Goal: Task Accomplishment & Management: Complete application form

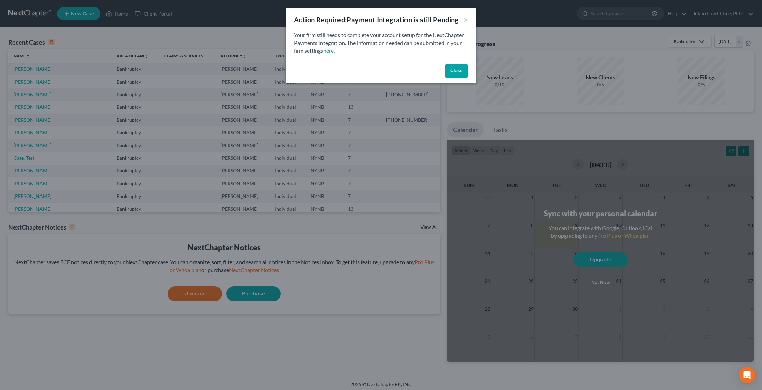
click at [456, 70] on button "Close" at bounding box center [456, 71] width 23 height 14
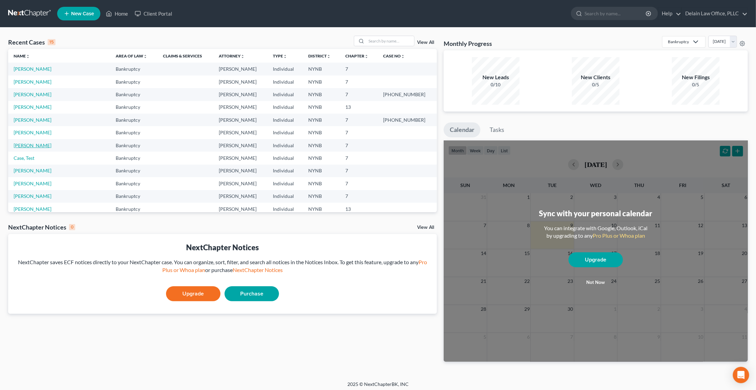
click at [37, 143] on link "[PERSON_NAME]" at bounding box center [33, 146] width 38 height 6
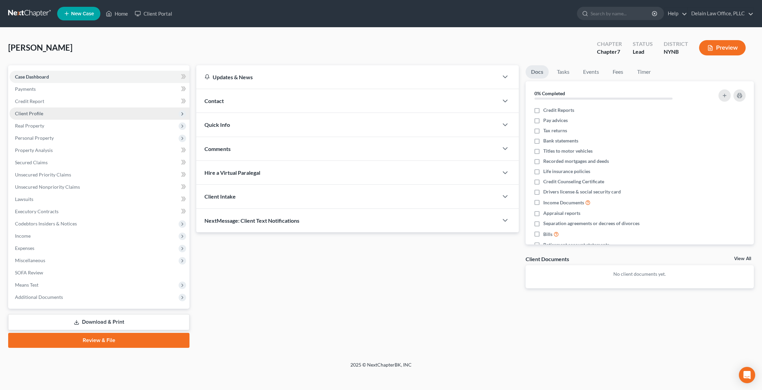
click at [118, 110] on span "Client Profile" at bounding box center [100, 114] width 180 height 12
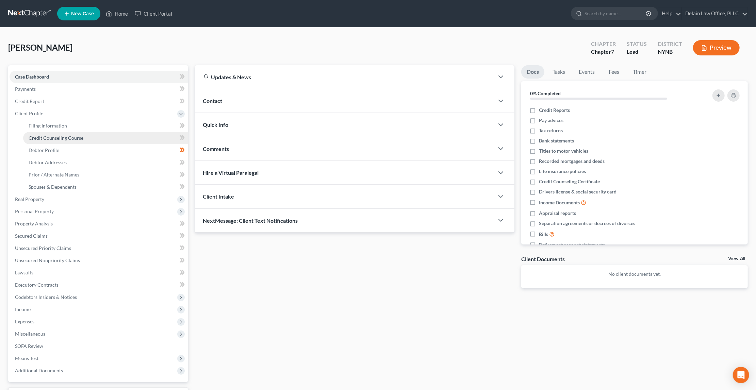
click at [143, 132] on link "Credit Counseling Course" at bounding box center [105, 138] width 165 height 12
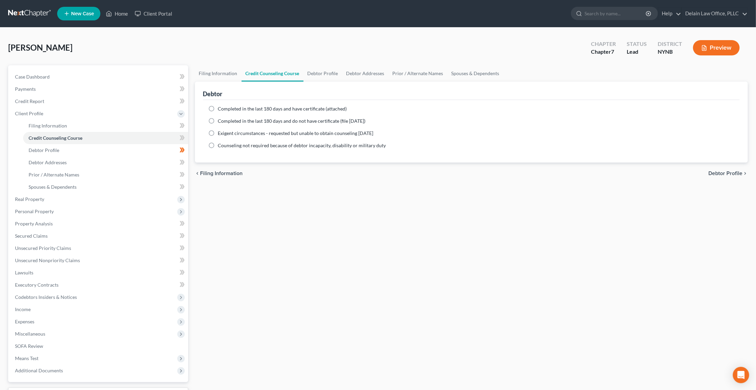
click at [218, 108] on label "Completed in the last 180 days and have certificate (attached)" at bounding box center [282, 109] width 129 height 7
click at [221, 108] on input "Completed in the last 180 days and have certificate (attached)" at bounding box center [223, 108] width 4 height 4
radio input "true"
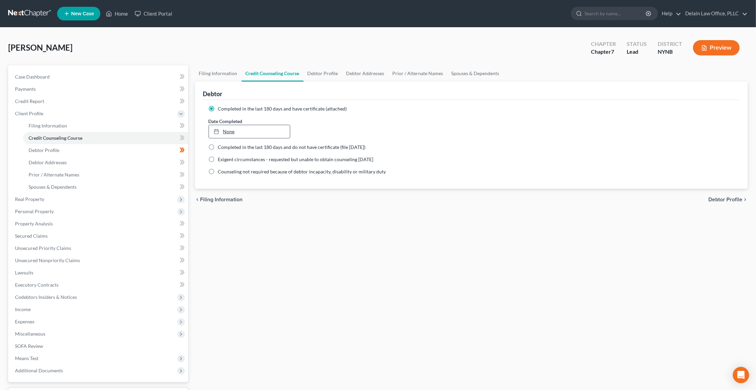
click at [228, 130] on link "None" at bounding box center [249, 131] width 81 height 13
click at [222, 129] on div at bounding box center [219, 132] width 10 height 6
click at [720, 197] on span "Debtor Profile" at bounding box center [726, 199] width 34 height 5
select select "0"
select select "1"
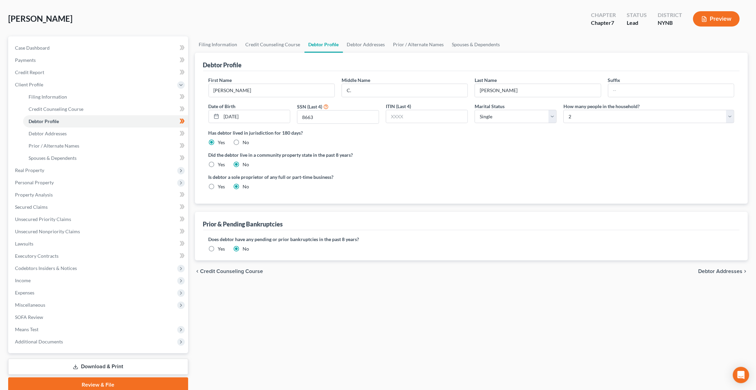
scroll to position [31, 0]
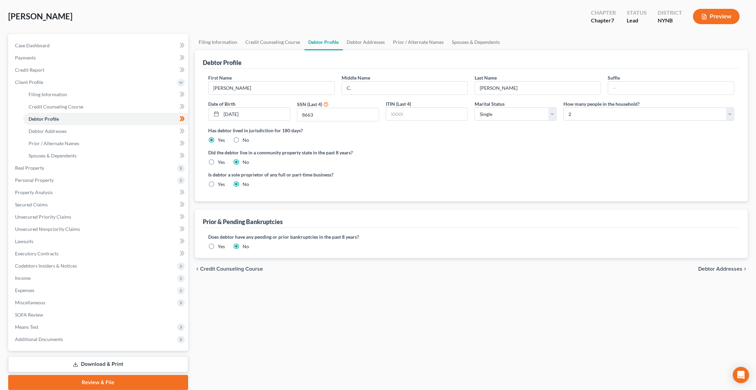
click at [709, 267] on span "Debtor Addresses" at bounding box center [720, 269] width 44 height 5
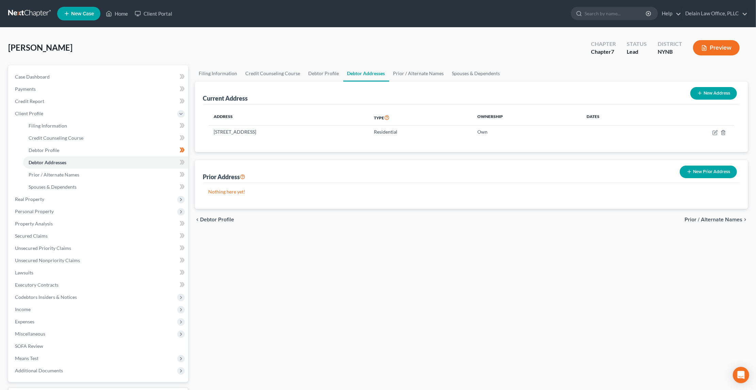
click at [691, 219] on span "Prior / Alternate Names" at bounding box center [714, 219] width 58 height 5
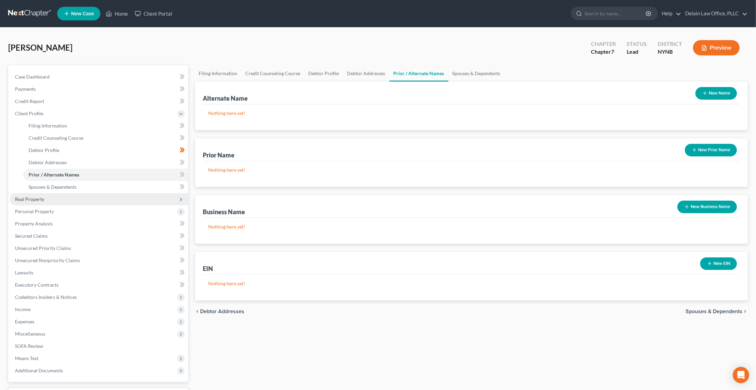
click at [86, 193] on span "Real Property" at bounding box center [99, 199] width 179 height 12
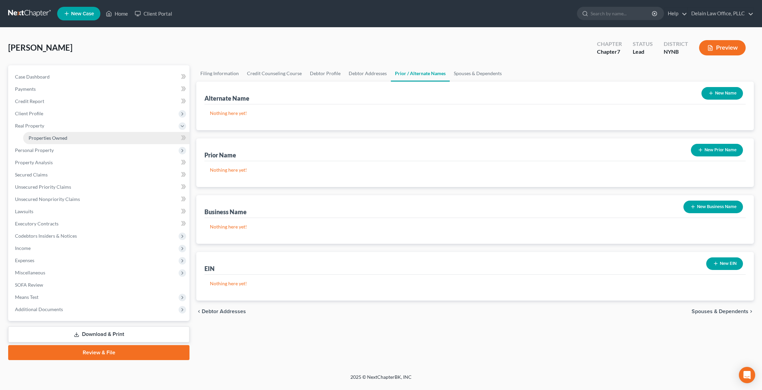
click at [85, 137] on link "Properties Owned" at bounding box center [106, 138] width 166 height 12
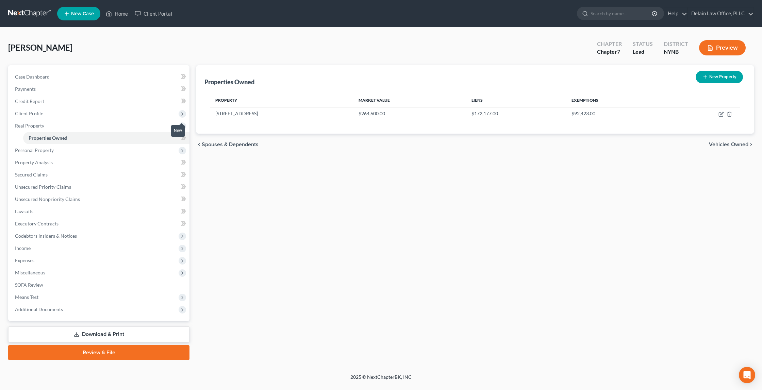
click at [182, 136] on body "Home New Case Client Portal Delain Law Office, PLLC [EMAIL_ADDRESS][DOMAIN_NAME…" at bounding box center [381, 195] width 762 height 390
click at [182, 134] on body "Home New Case Client Portal Delain Law Office, PLLC [EMAIL_ADDRESS][DOMAIN_NAME…" at bounding box center [381, 195] width 762 height 390
click at [182, 149] on polyline at bounding box center [182, 150] width 1 height 3
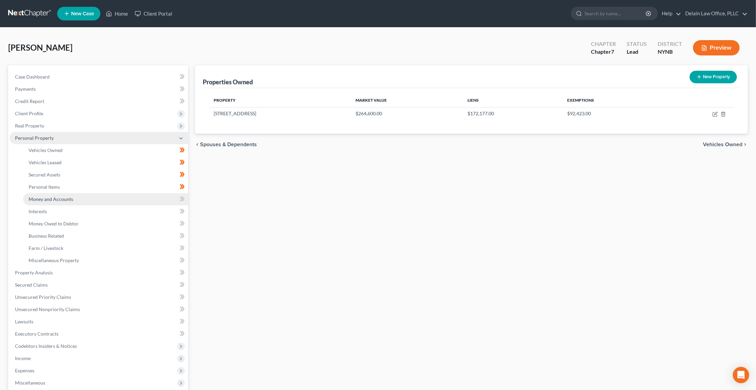
click at [164, 195] on link "Money and Accounts" at bounding box center [105, 199] width 165 height 12
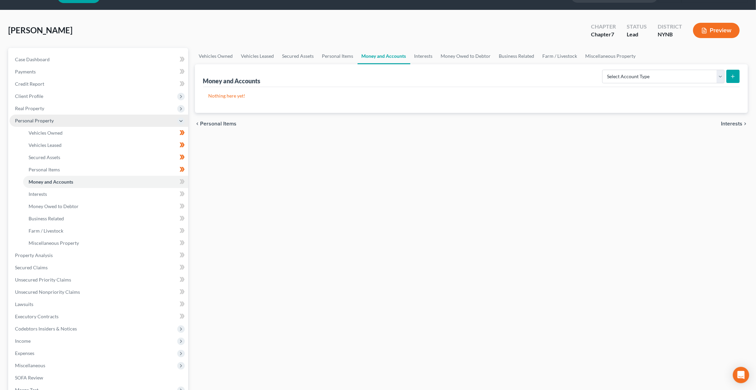
scroll to position [16, 0]
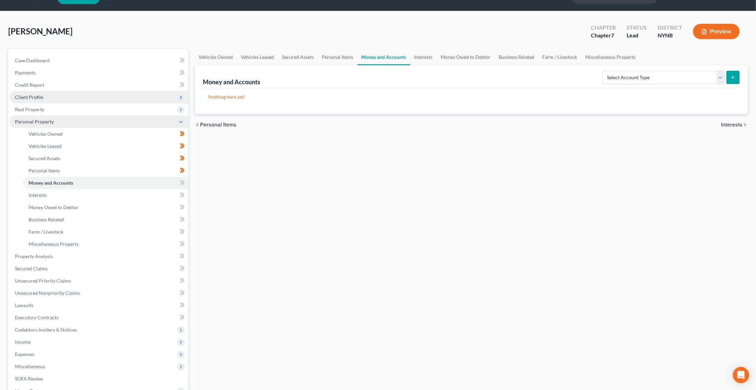
click at [182, 95] on icon at bounding box center [180, 97] width 5 height 5
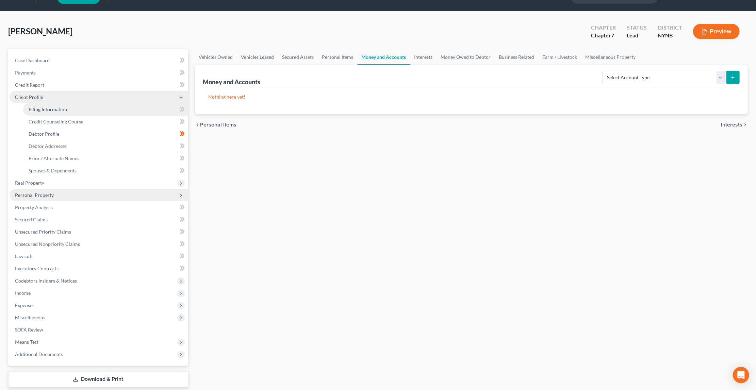
click at [142, 106] on link "Filing Information" at bounding box center [105, 109] width 165 height 12
select select "1"
select select "0"
select select "35"
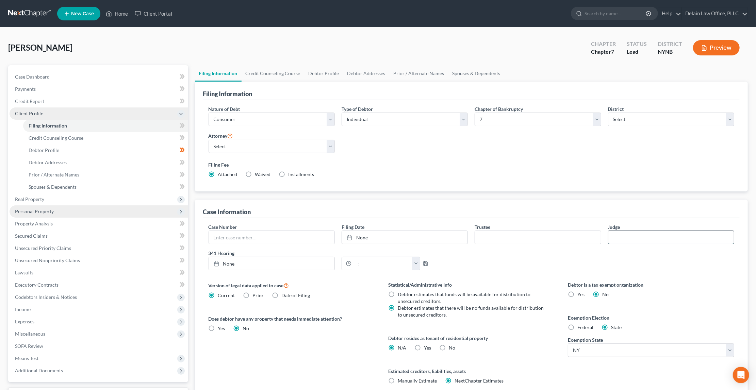
click at [619, 236] on input "text" at bounding box center [672, 237] width 126 height 13
type input "[PERSON_NAME]"
click at [122, 135] on link "Credit Counseling Course" at bounding box center [105, 138] width 165 height 12
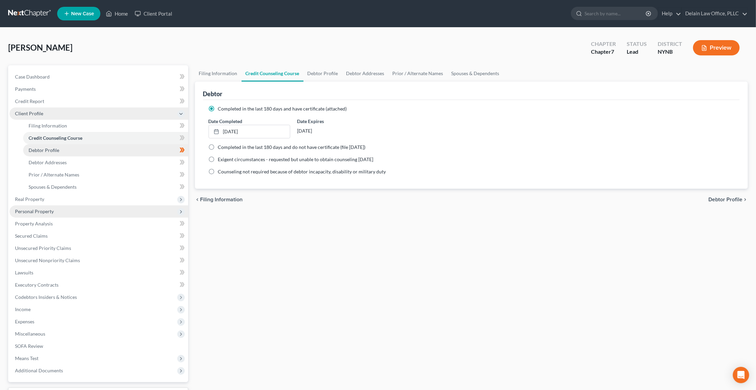
click at [110, 145] on link "Debtor Profile" at bounding box center [105, 150] width 165 height 12
select select "0"
select select "1"
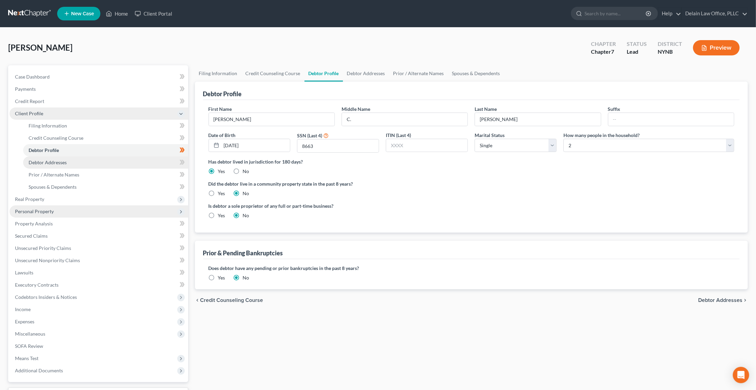
click at [128, 160] on link "Debtor Addresses" at bounding box center [105, 163] width 165 height 12
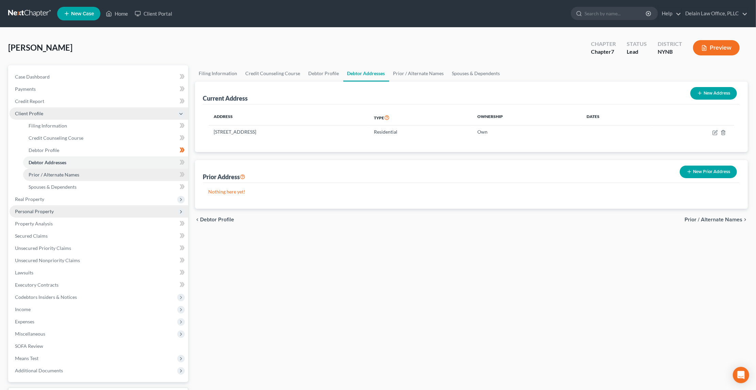
click at [125, 169] on link "Prior / Alternate Names" at bounding box center [105, 175] width 165 height 12
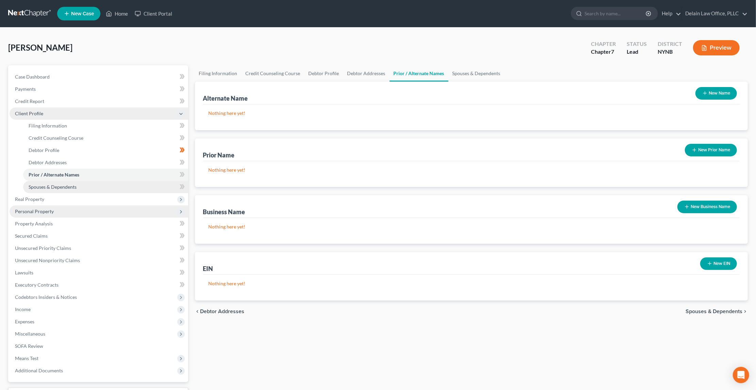
click at [117, 183] on link "Spouses & Dependents" at bounding box center [105, 187] width 165 height 12
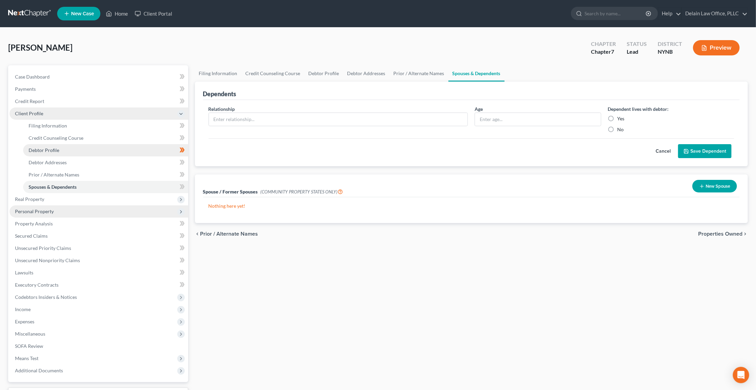
click at [137, 152] on link "Debtor Profile" at bounding box center [105, 150] width 165 height 12
select select "0"
select select "1"
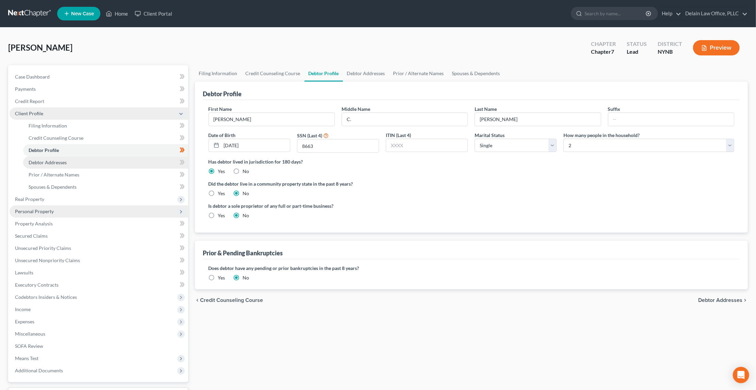
click at [139, 163] on link "Debtor Addresses" at bounding box center [105, 163] width 165 height 12
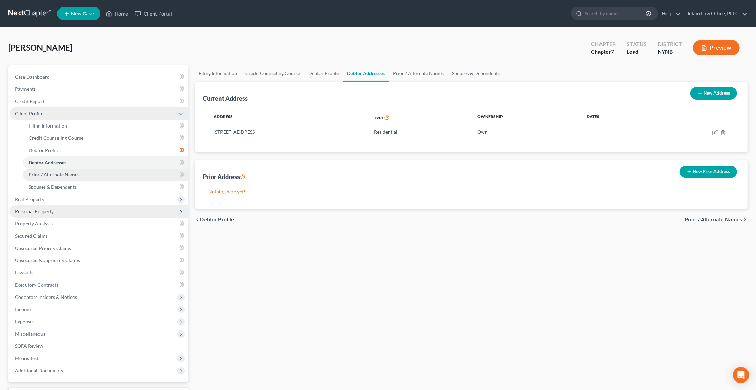
click at [124, 171] on link "Prior / Alternate Names" at bounding box center [105, 175] width 165 height 12
